Goal: Complete application form

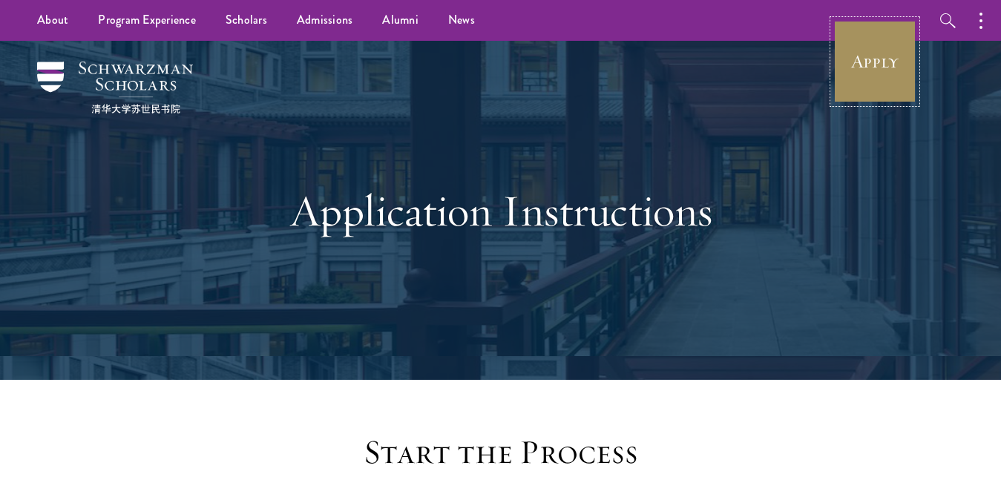
click at [894, 67] on link "Apply" at bounding box center [875, 61] width 83 height 83
click at [895, 67] on link "Apply" at bounding box center [875, 61] width 83 height 83
